Goal: Information Seeking & Learning: Learn about a topic

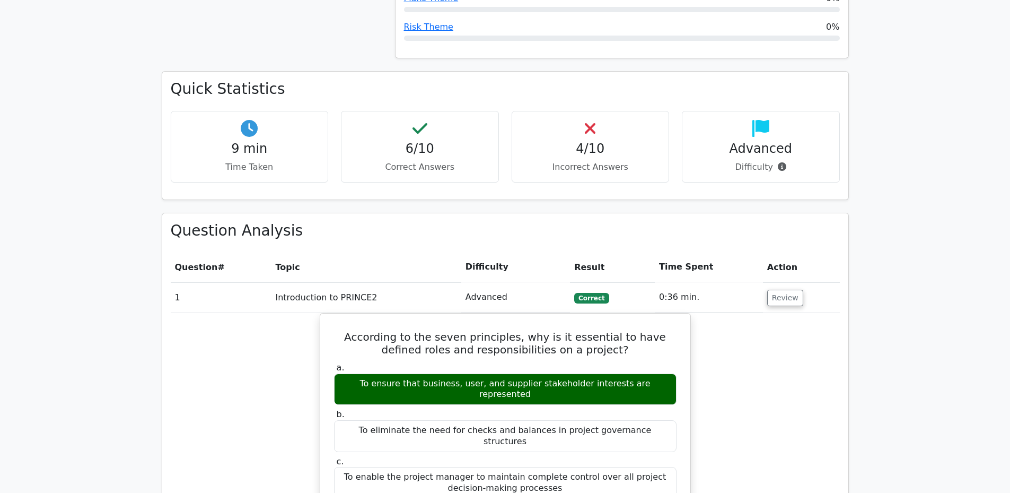
scroll to position [608, 0]
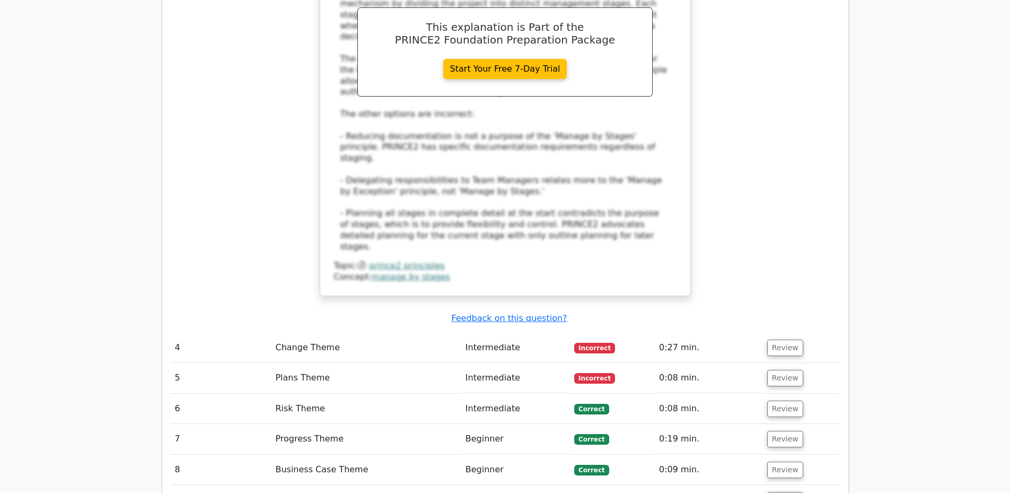
scroll to position [1884, 0]
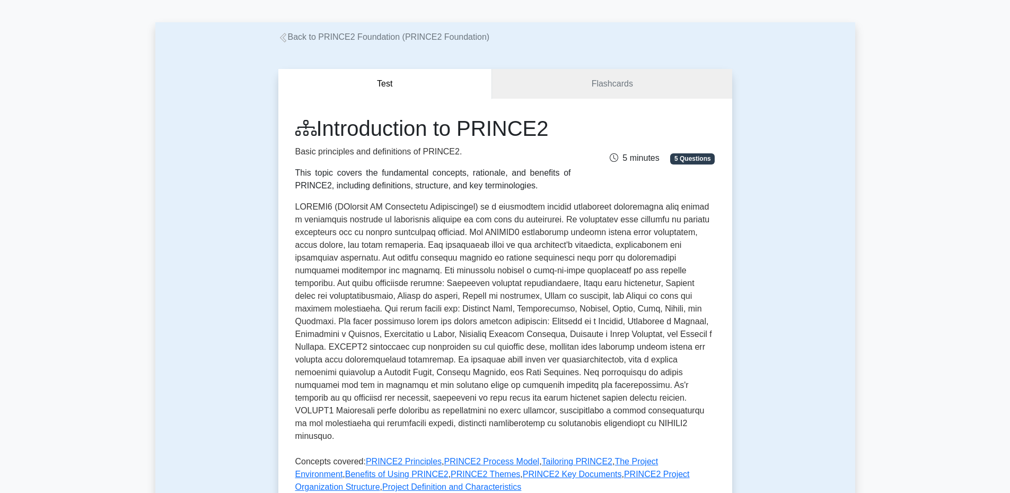
scroll to position [8, 0]
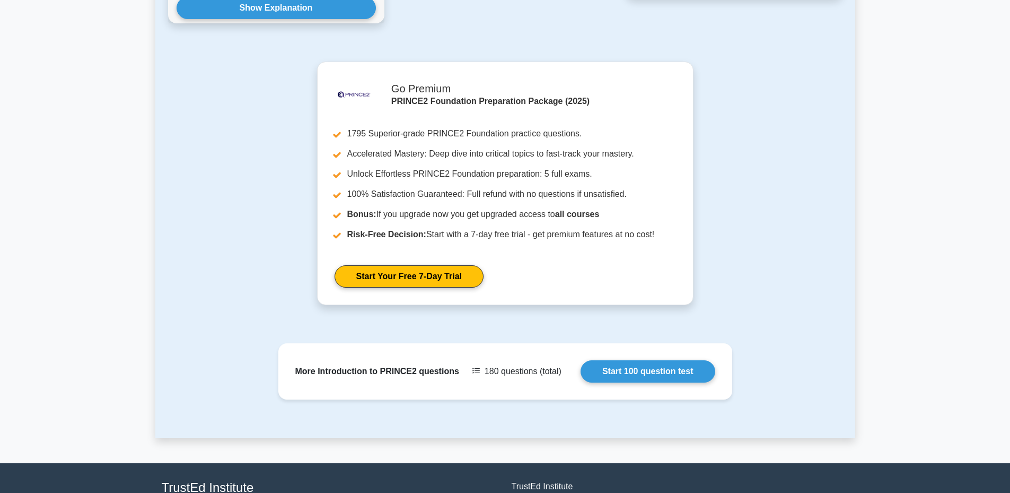
scroll to position [1062, 0]
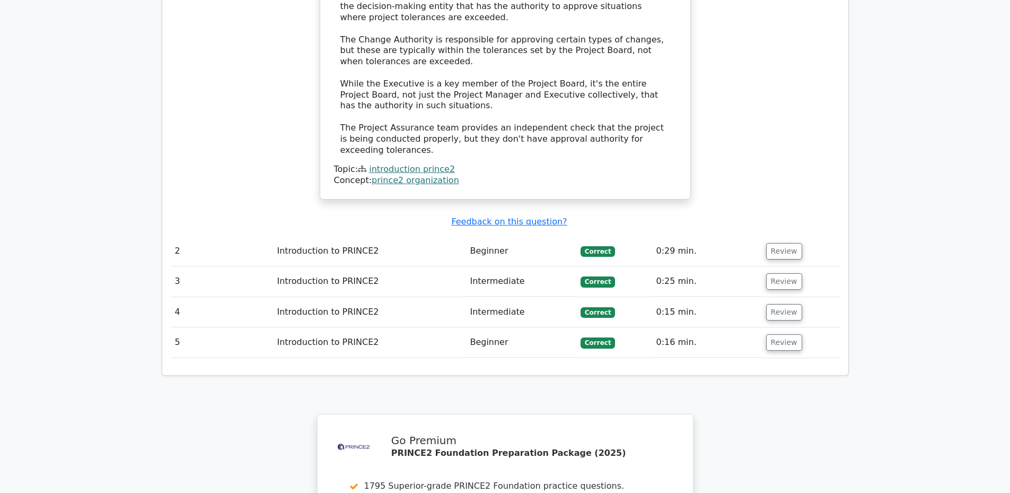
scroll to position [1138, 0]
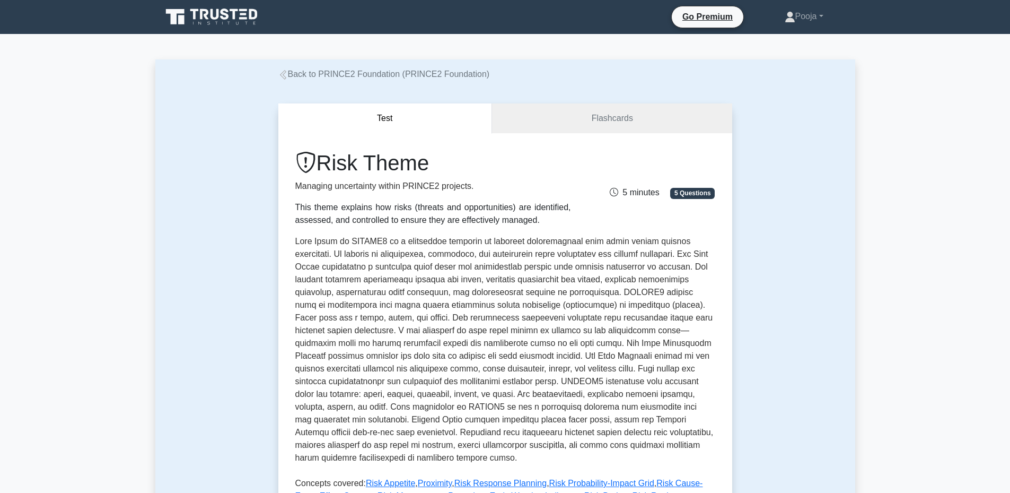
drag, startPoint x: 438, startPoint y: 163, endPoint x: 322, endPoint y: 171, distance: 115.4
click at [322, 171] on h1 "Risk Theme" at bounding box center [433, 162] width 276 height 25
copy h1 "Risk Theme"
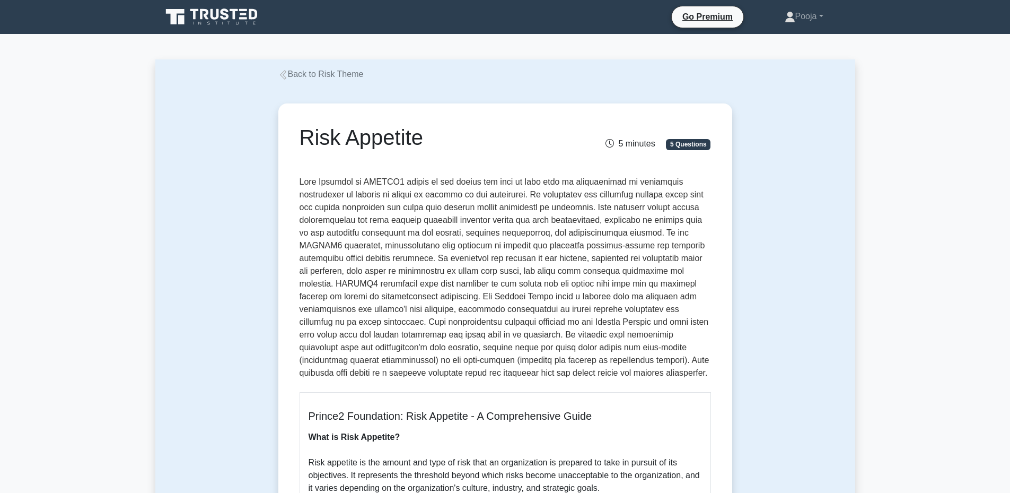
drag, startPoint x: 439, startPoint y: 136, endPoint x: 290, endPoint y: 138, distance: 149.0
copy h1 "Risk Appetite"
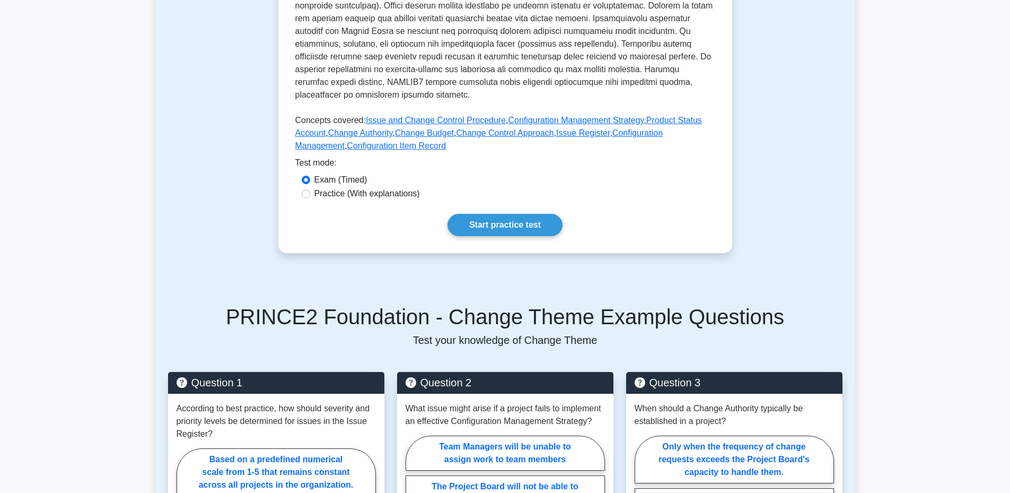
scroll to position [386, 0]
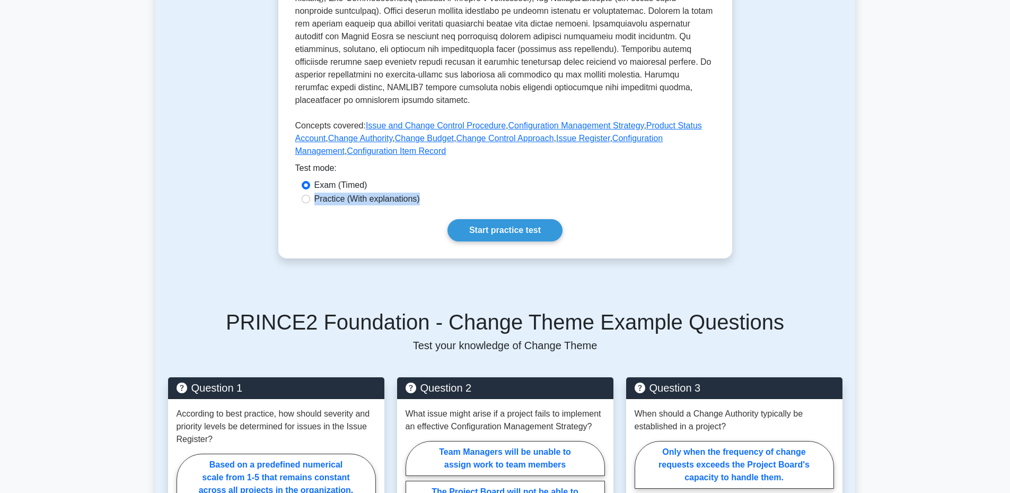
drag, startPoint x: 997, startPoint y: 213, endPoint x: 994, endPoint y: 179, distance: 33.6
click at [994, 179] on main "Back to PRINCE2 Foundation (PRINCE2 Foundation) Test Flashcards Change Theme Co…" at bounding box center [505, 395] width 1010 height 1495
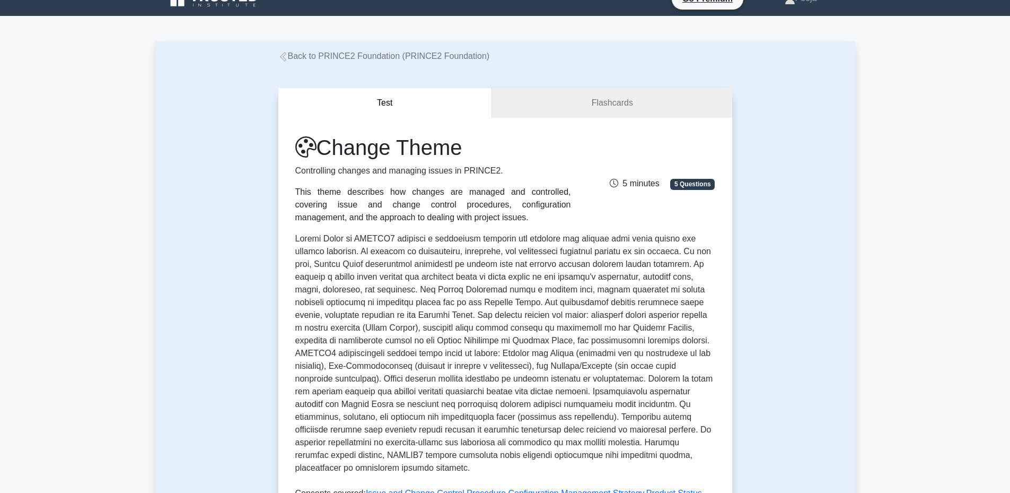
scroll to position [16, 0]
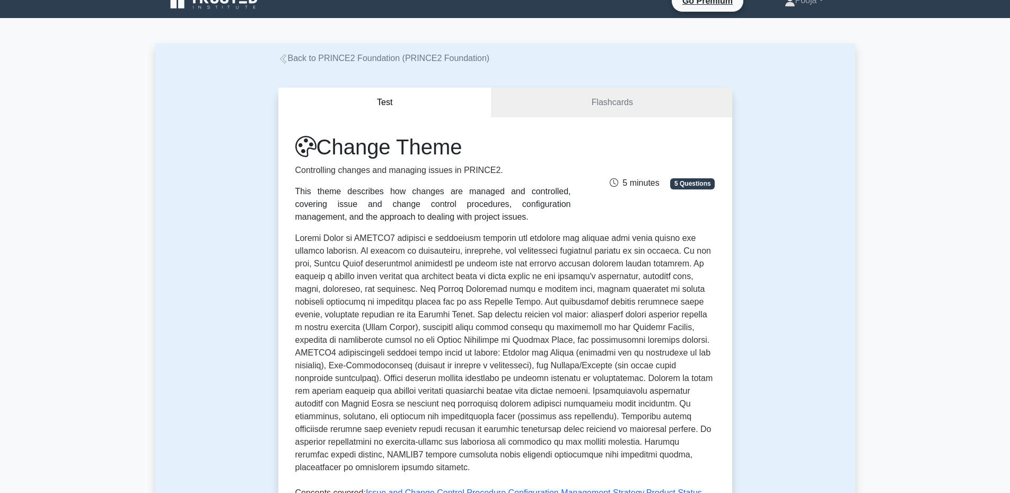
drag, startPoint x: 470, startPoint y: 146, endPoint x: 323, endPoint y: 145, distance: 146.9
click at [323, 145] on h1 "Change Theme" at bounding box center [433, 146] width 276 height 25
copy h1 "Change Theme"
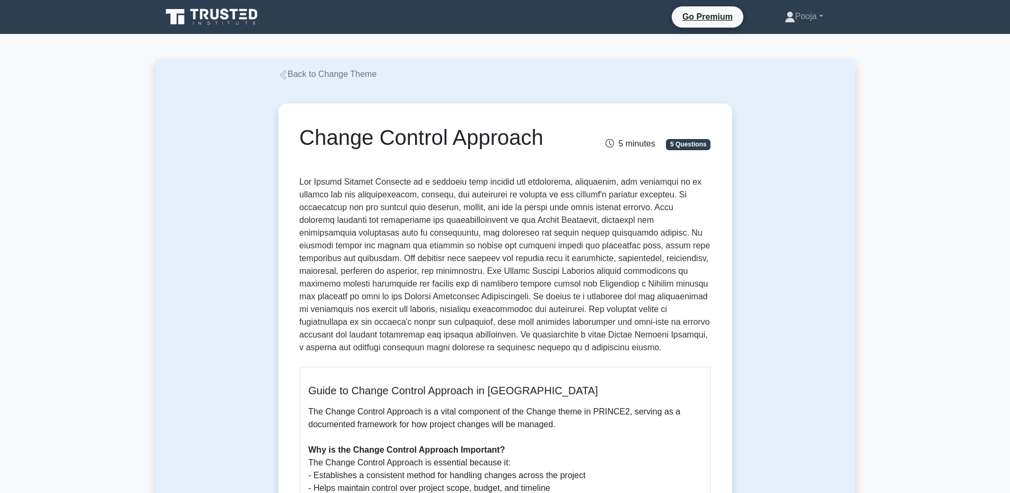
drag, startPoint x: 328, startPoint y: 135, endPoint x: 563, endPoint y: 138, distance: 235.0
click at [563, 138] on h1 "Change Control Approach" at bounding box center [435, 137] width 270 height 25
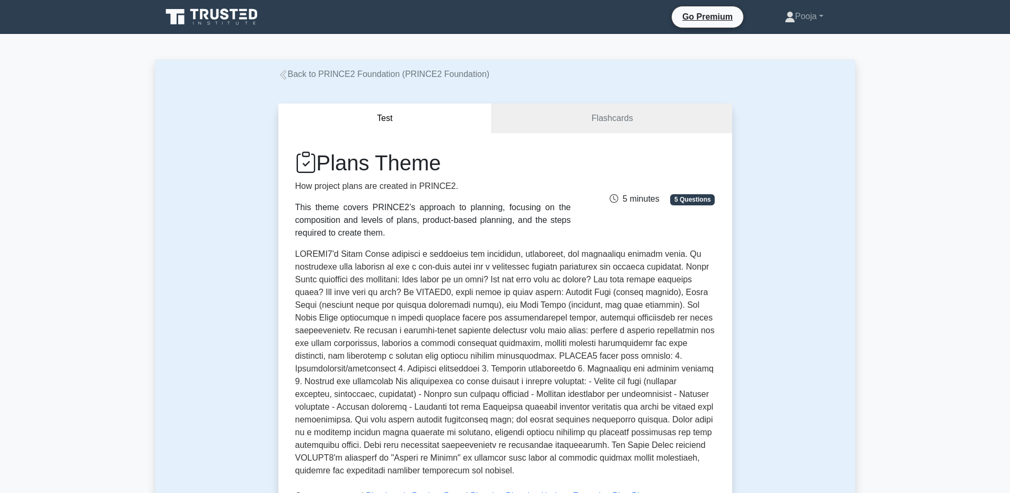
drag, startPoint x: 448, startPoint y: 165, endPoint x: 324, endPoint y: 160, distance: 124.2
click at [324, 160] on h1 "Plans Theme" at bounding box center [433, 162] width 276 height 25
copy h1 "Plans Theme"
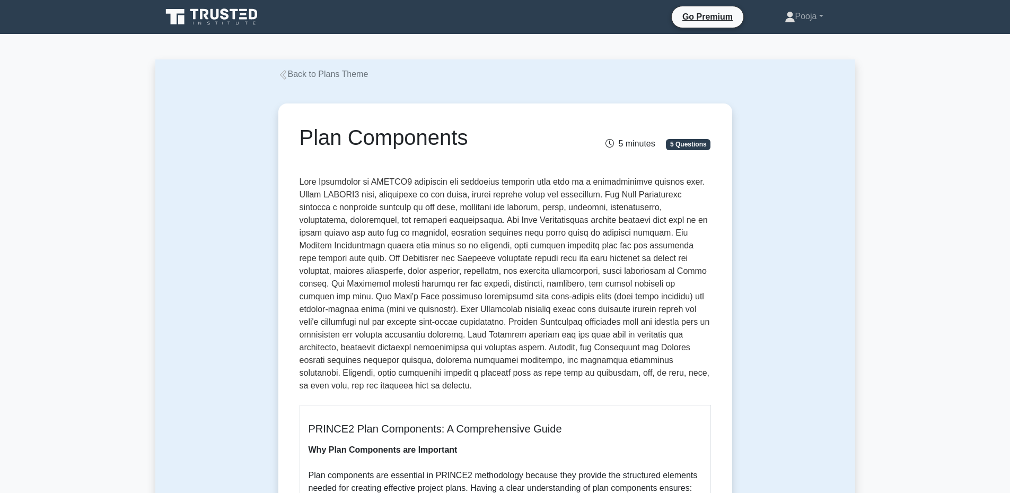
drag, startPoint x: 303, startPoint y: 136, endPoint x: 474, endPoint y: 136, distance: 171.3
click at [474, 136] on h1 "Plan Components" at bounding box center [435, 137] width 270 height 25
copy h1 "Plan Components"
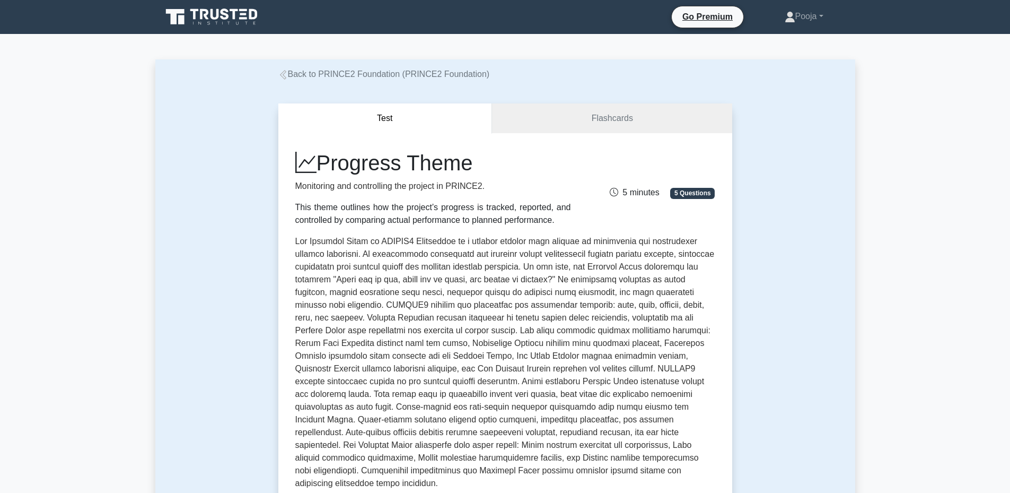
drag, startPoint x: 361, startPoint y: 158, endPoint x: 491, endPoint y: 159, distance: 129.9
click at [491, 159] on h1 "Progress Theme" at bounding box center [433, 162] width 276 height 25
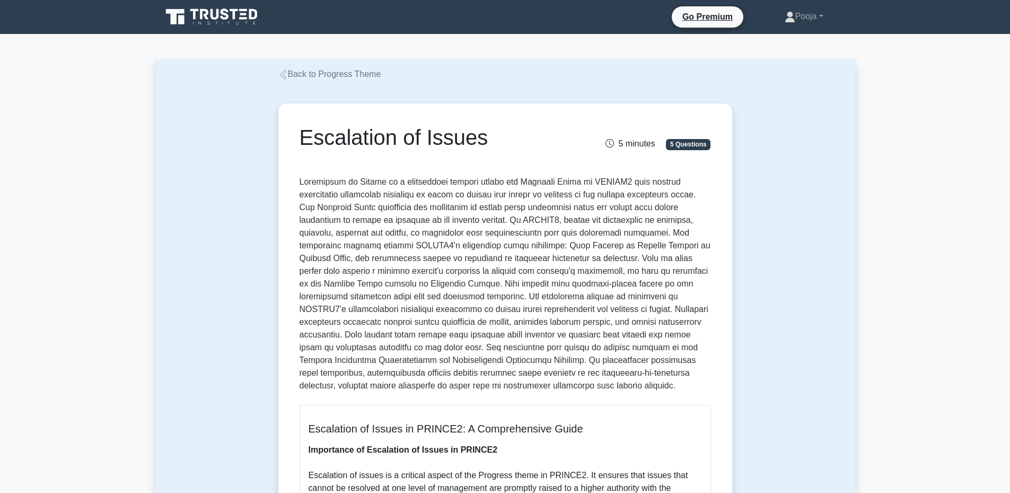
drag, startPoint x: 301, startPoint y: 138, endPoint x: 499, endPoint y: 148, distance: 197.6
click at [499, 148] on h1 "Escalation of Issues" at bounding box center [435, 137] width 270 height 25
copy h1 "Escalation of Issues"
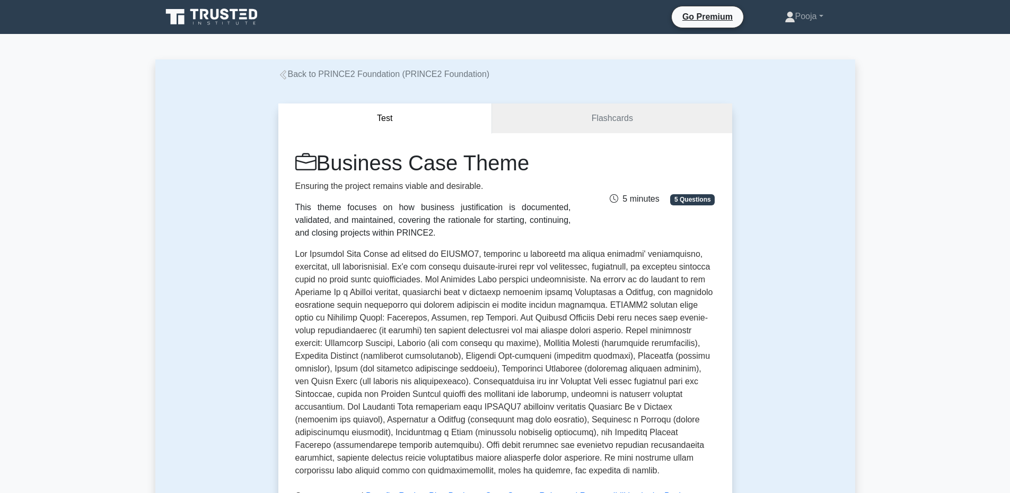
drag, startPoint x: 322, startPoint y: 167, endPoint x: 534, endPoint y: 165, distance: 212.1
click at [534, 165] on h1 "Business Case Theme" at bounding box center [433, 162] width 276 height 25
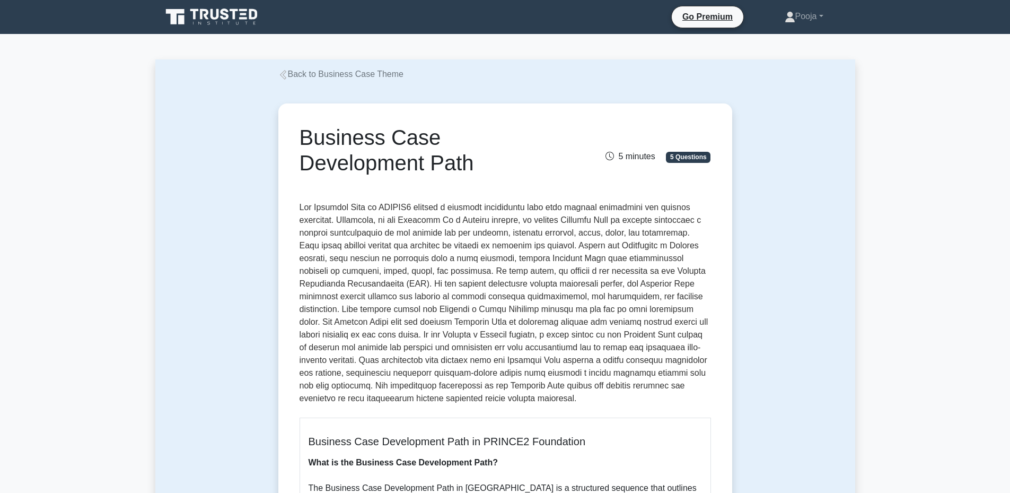
drag, startPoint x: 311, startPoint y: 141, endPoint x: 352, endPoint y: 177, distance: 54.5
click at [352, 177] on div "Business Case Development Path" at bounding box center [434, 152] width 283 height 55
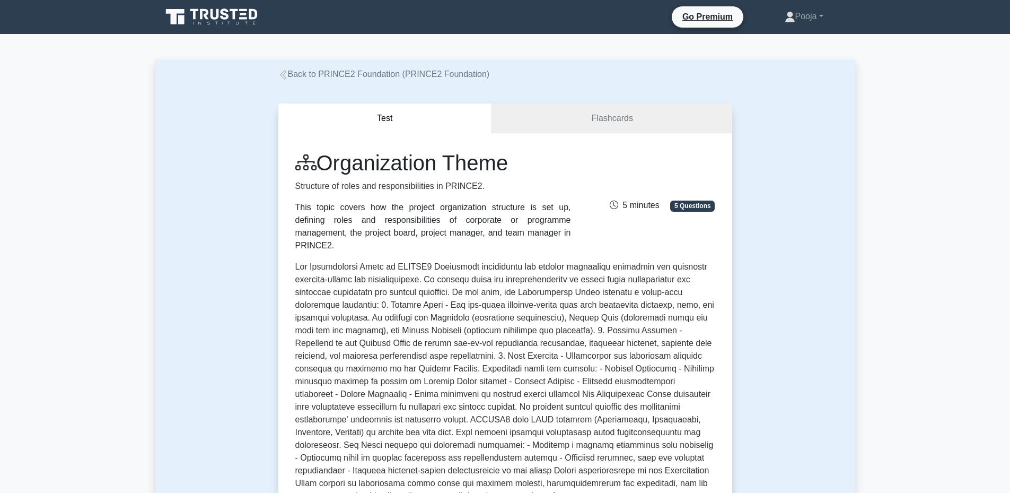
drag, startPoint x: 320, startPoint y: 161, endPoint x: 516, endPoint y: 161, distance: 195.7
click at [516, 161] on h1 "Organization Theme" at bounding box center [433, 162] width 276 height 25
copy h1 "Organization Theme"
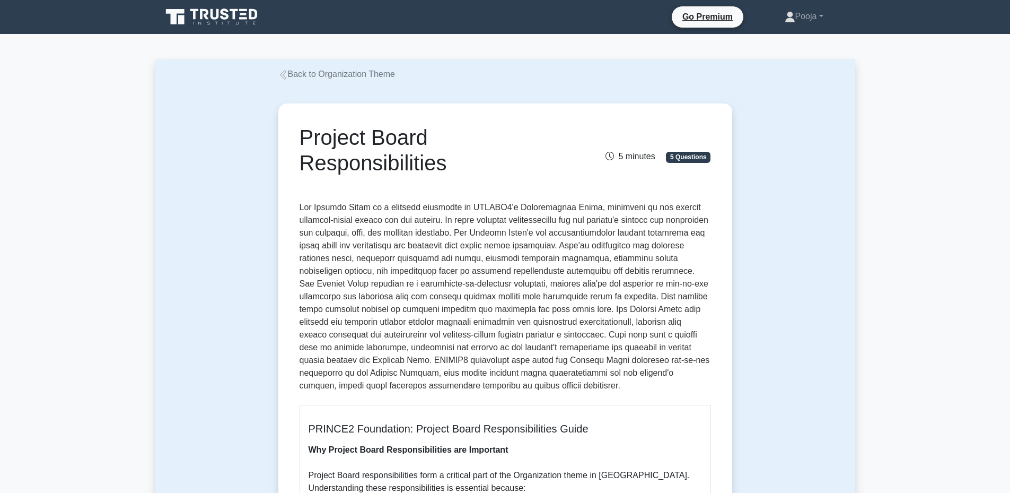
drag, startPoint x: 297, startPoint y: 139, endPoint x: 451, endPoint y: 169, distance: 156.7
click at [451, 169] on div "Project Board Responsibilities" at bounding box center [434, 152] width 283 height 55
copy h1 "Project Board Responsibilities"
